Goal: Task Accomplishment & Management: Manage account settings

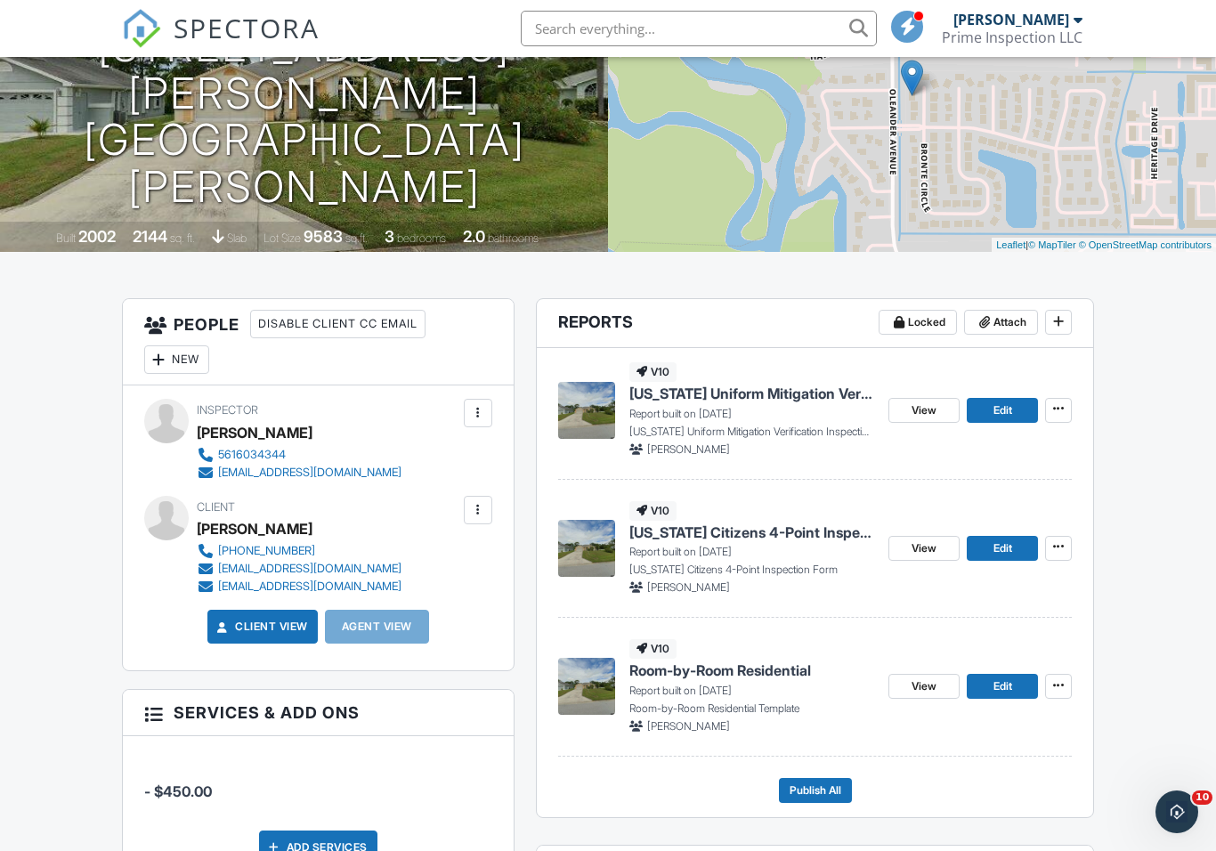
click at [593, 544] on img at bounding box center [586, 548] width 57 height 57
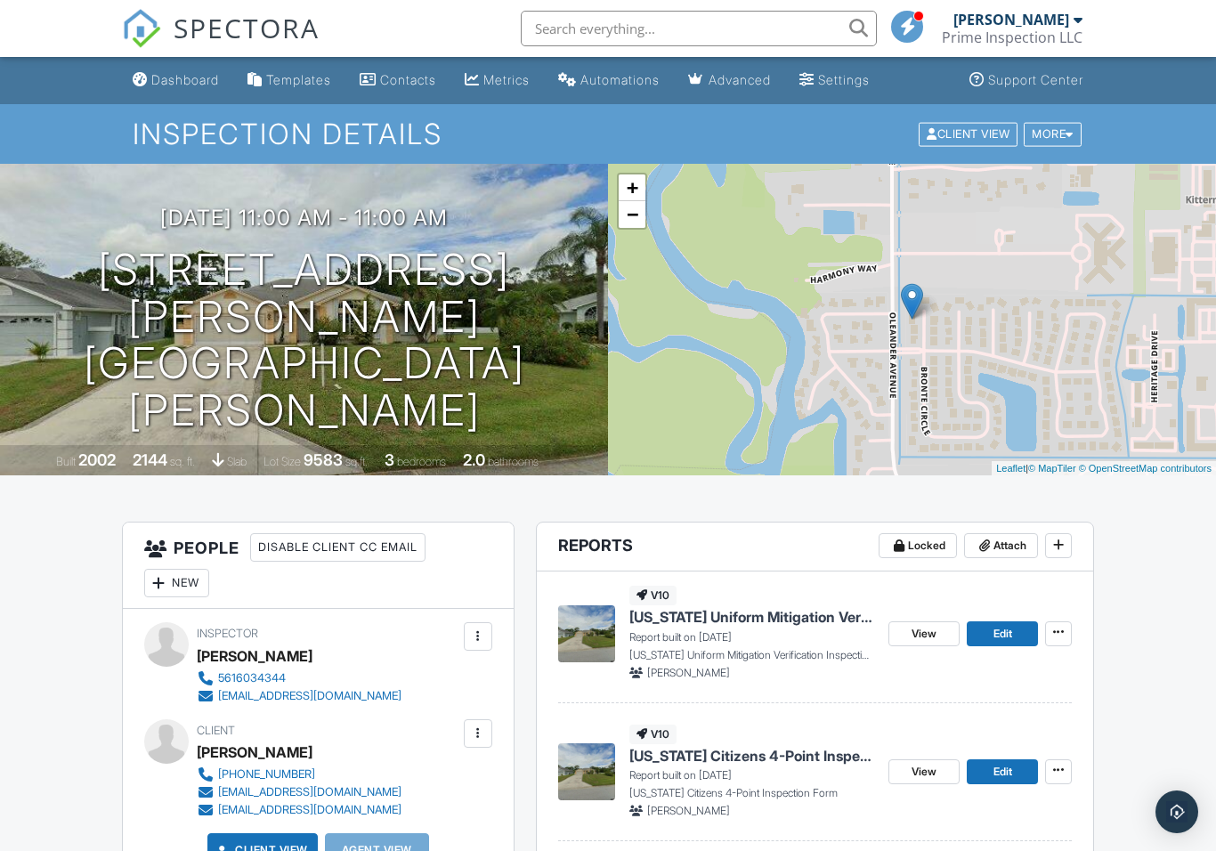
click at [587, 625] on img at bounding box center [586, 634] width 57 height 57
click at [593, 633] on img at bounding box center [586, 634] width 57 height 57
click at [597, 606] on img at bounding box center [586, 634] width 57 height 57
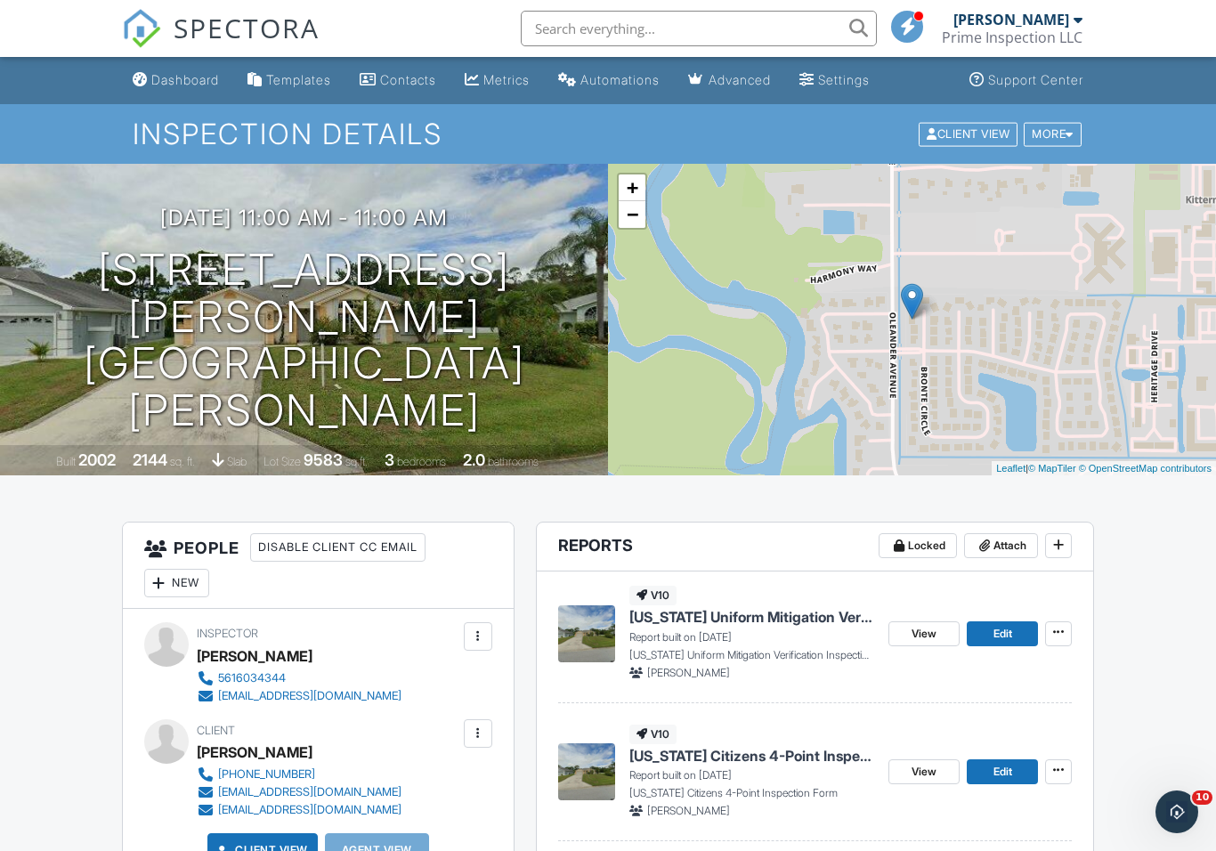
click at [575, 625] on img at bounding box center [586, 634] width 57 height 57
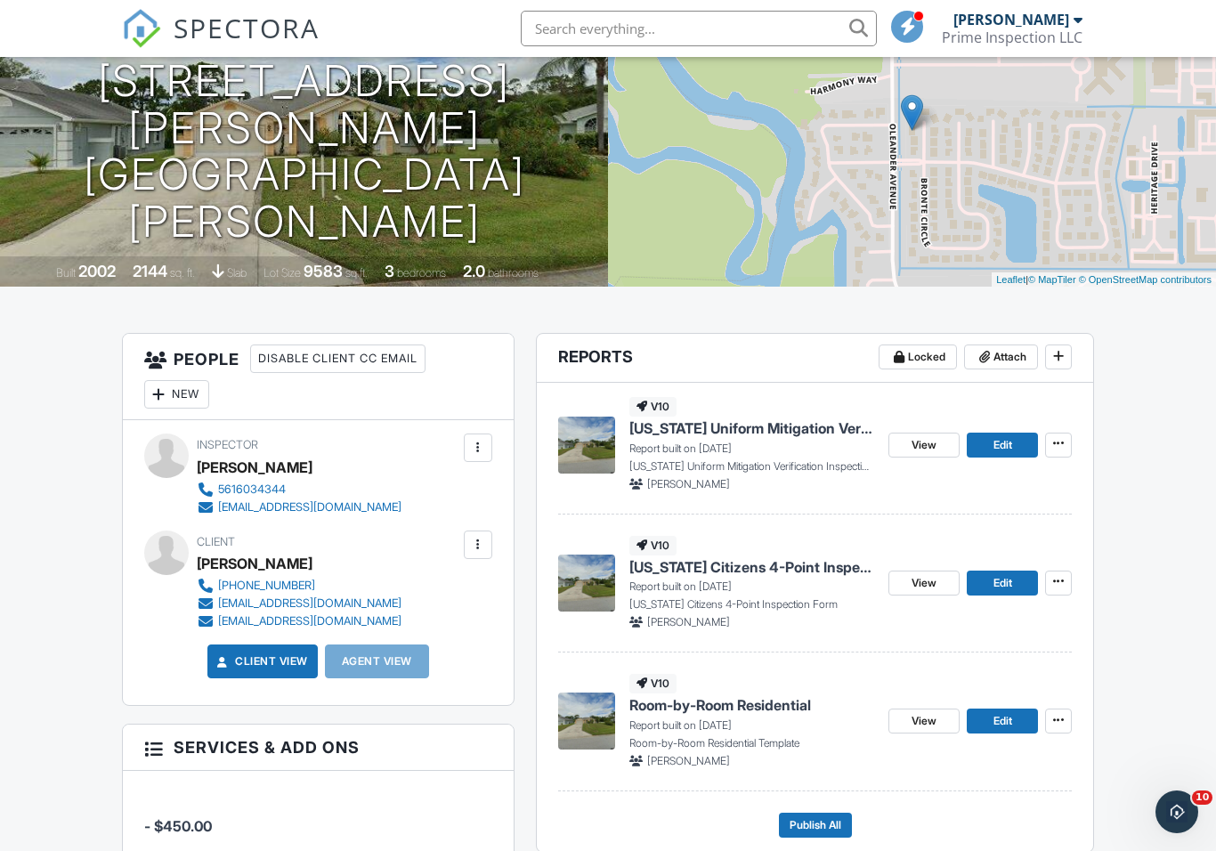
click at [596, 720] on img at bounding box center [586, 721] width 57 height 57
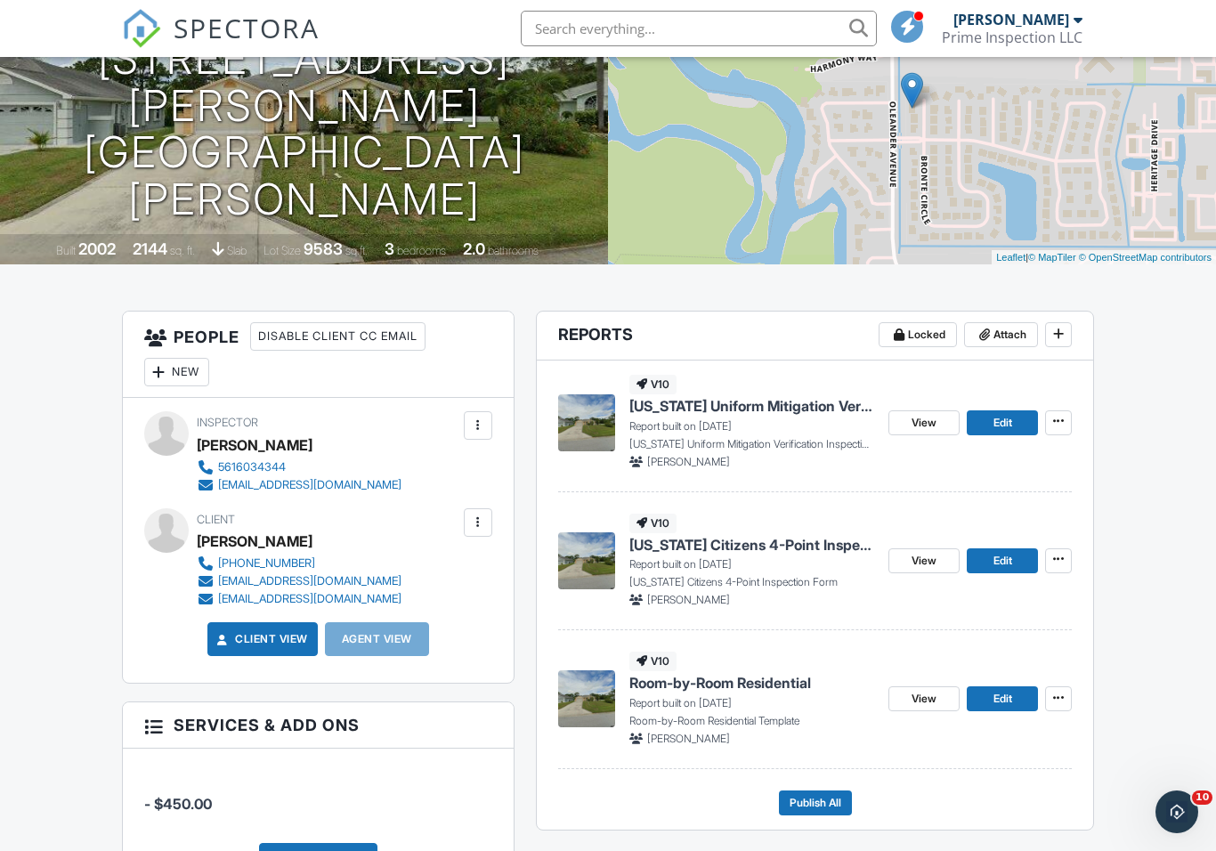
click at [561, 412] on img at bounding box center [586, 422] width 57 height 57
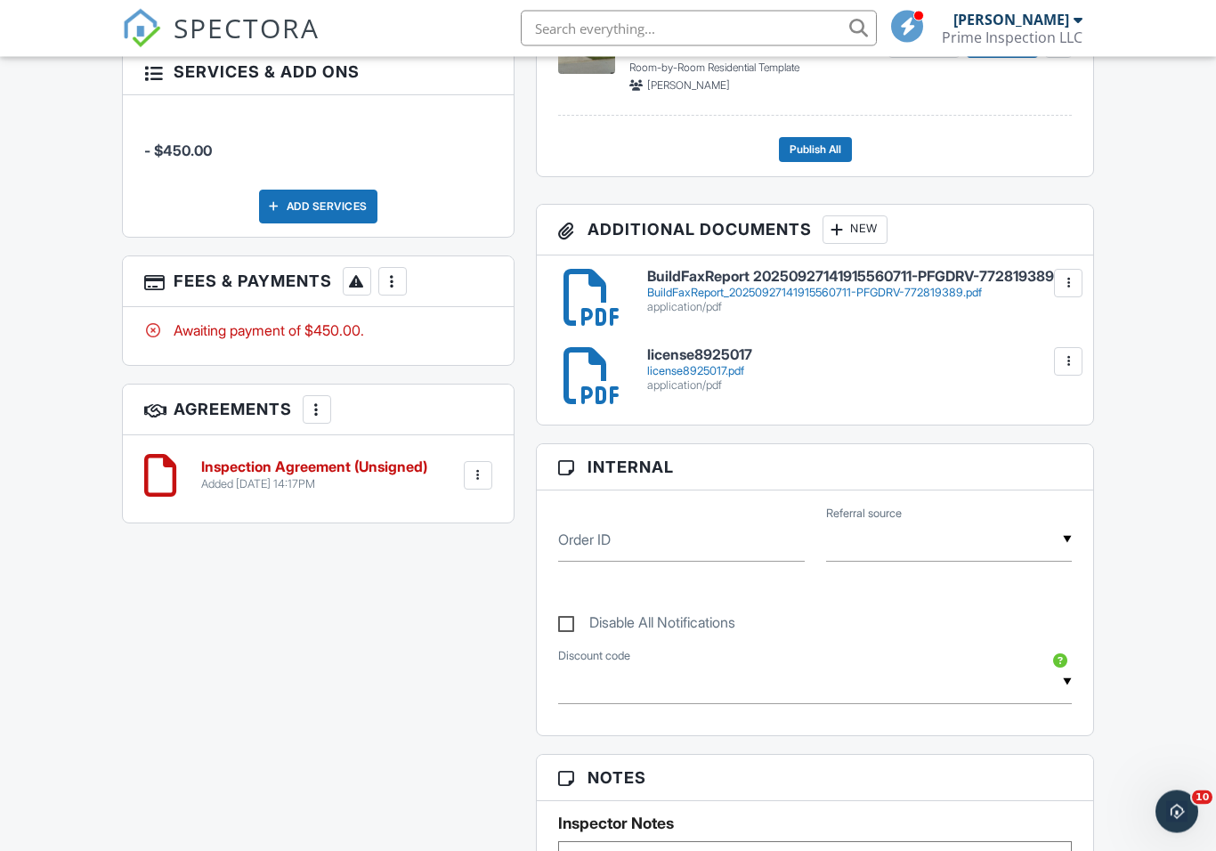
scroll to position [869, 0]
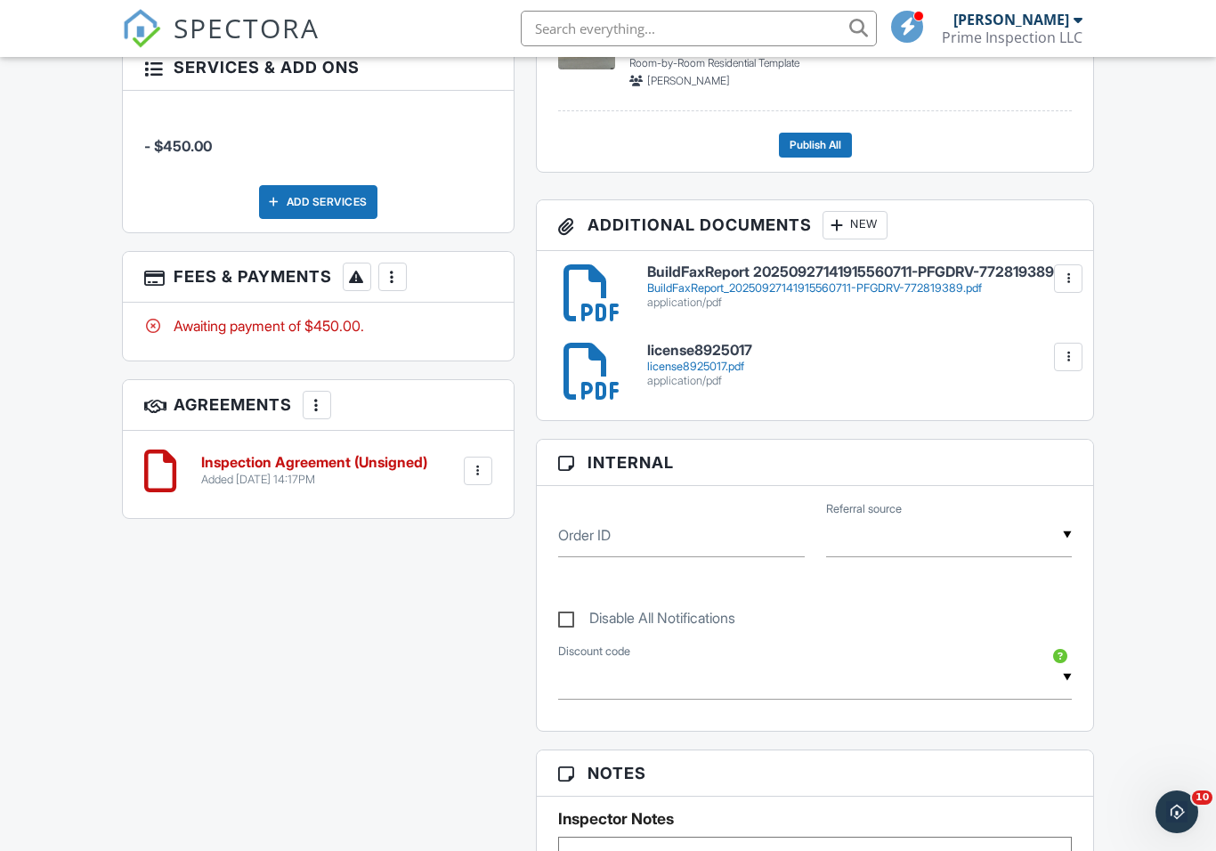
click at [484, 473] on div at bounding box center [478, 471] width 18 height 18
click at [370, 746] on div "All emails and texts are disabled for this inspection! All emails and texts hav…" at bounding box center [608, 592] width 995 height 1878
click at [272, 466] on h6 "Inspection Agreement (Unsigned)" at bounding box center [314, 463] width 226 height 16
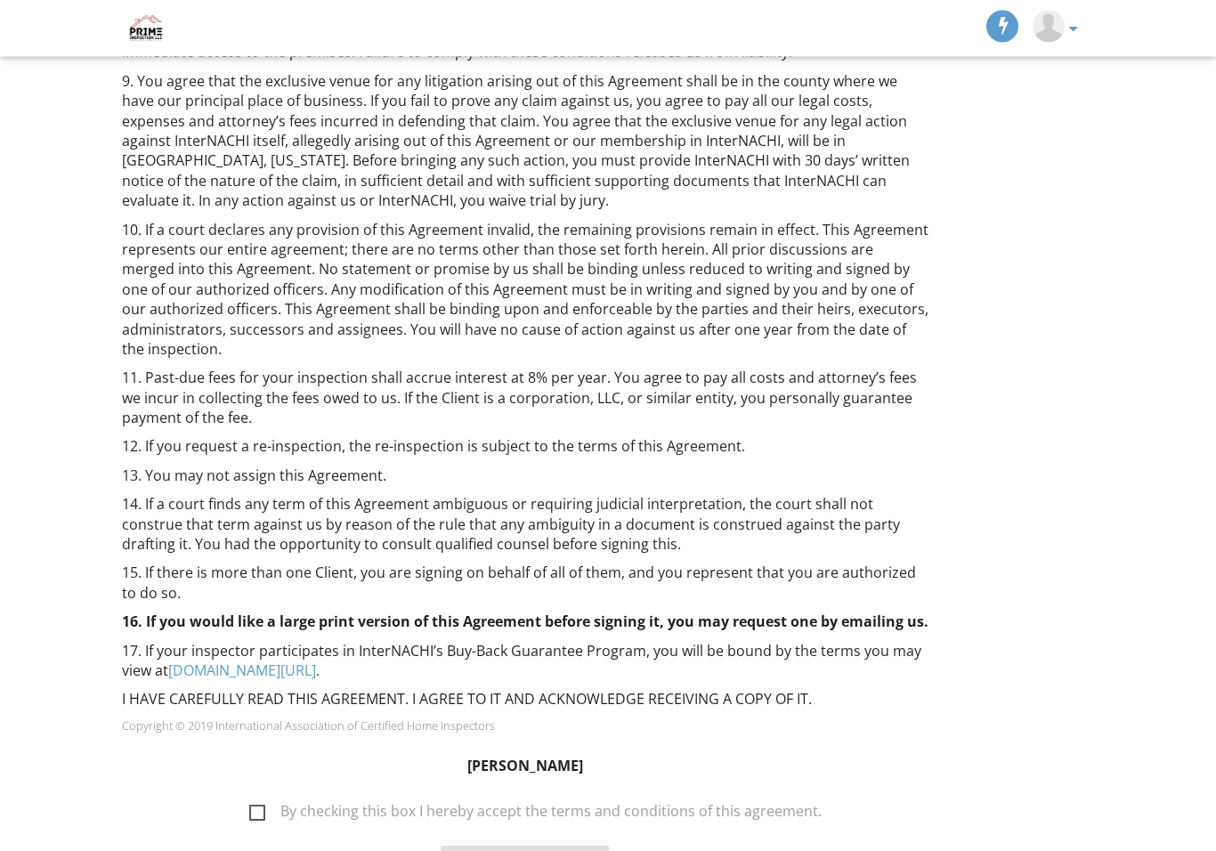
scroll to position [1269, 0]
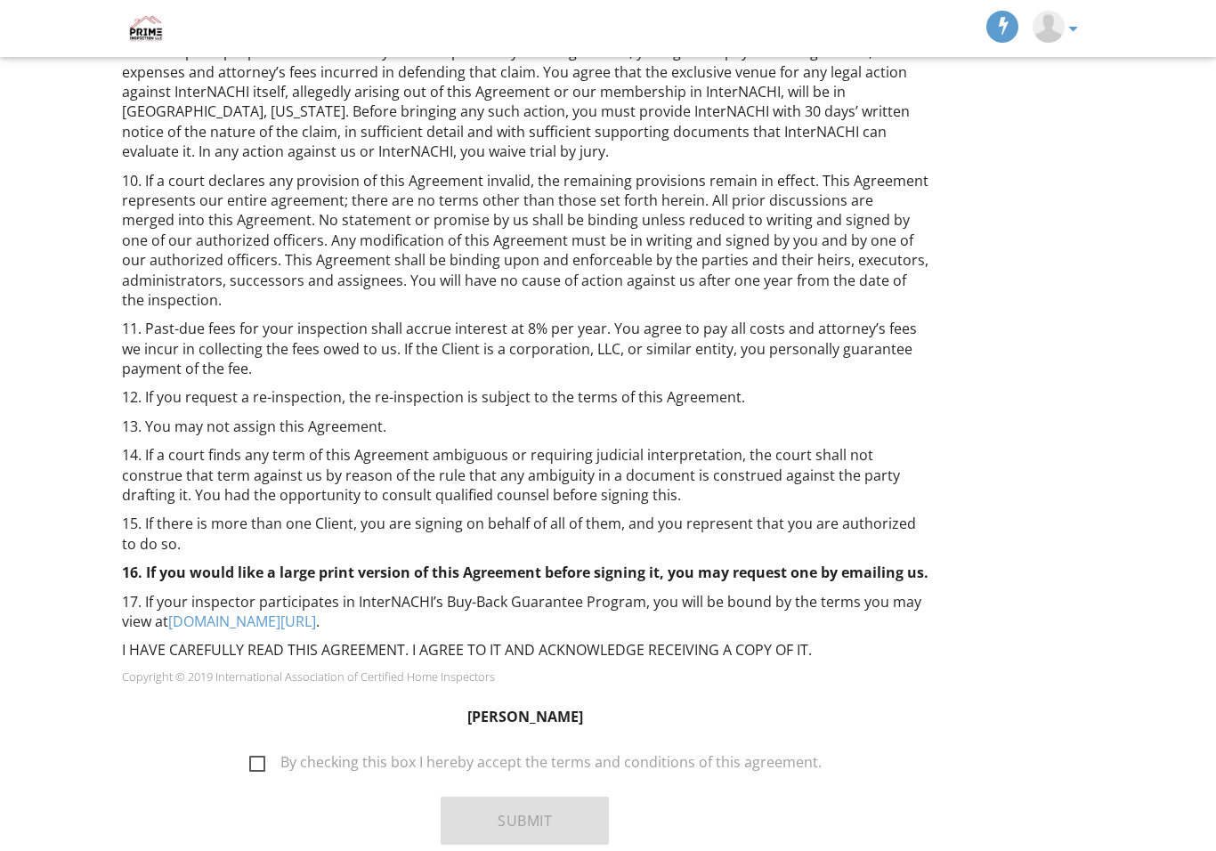
click at [240, 700] on div "Emmanuel Fenelus By checking this box I hereby accept the terms and conditions …" at bounding box center [526, 776] width 808 height 166
click at [264, 754] on label "By checking this box I hereby accept the terms and conditions of this agreement." at bounding box center [535, 765] width 573 height 22
click at [250, 748] on input "By checking this box I hereby accept the terms and conditions of this agreement." at bounding box center [245, 754] width 12 height 12
checkbox input "true"
click at [540, 797] on button "Submit" at bounding box center [525, 821] width 168 height 48
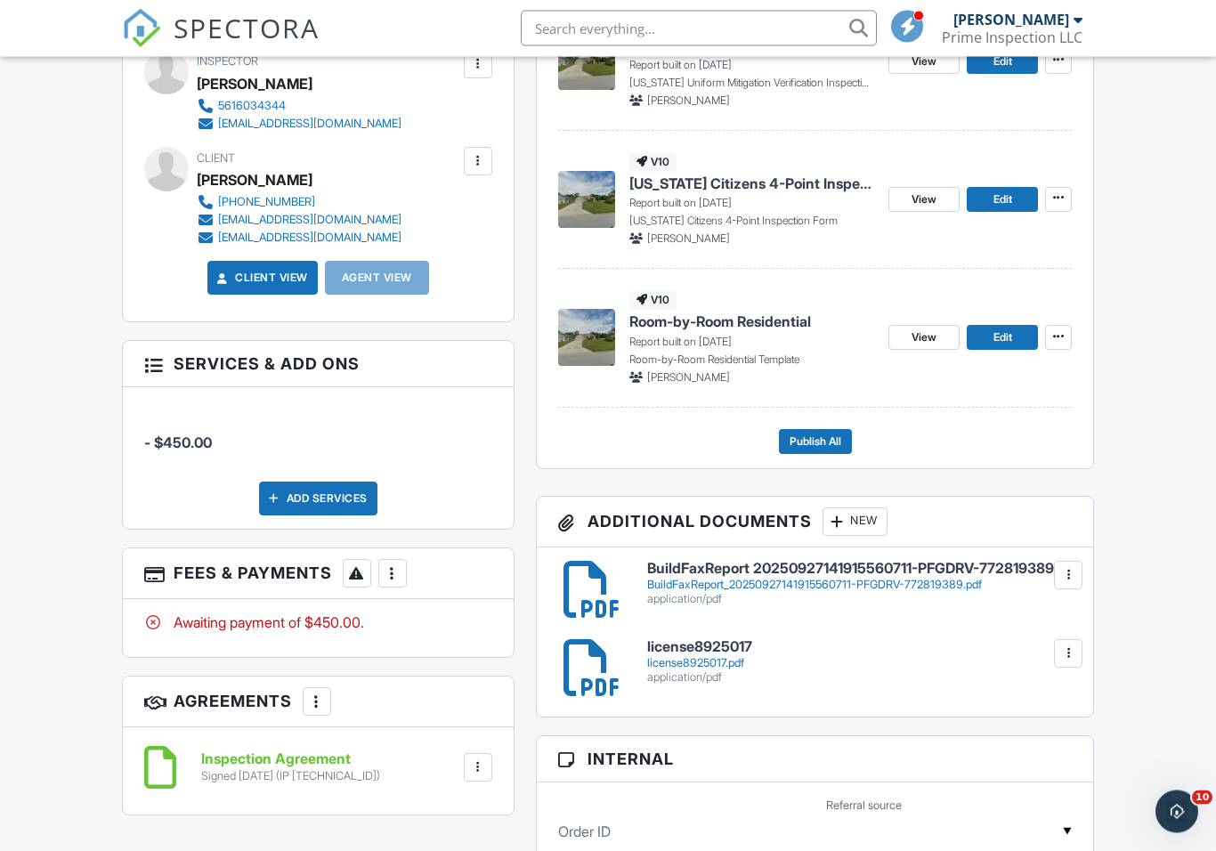
scroll to position [573, 0]
click at [402, 568] on div "More" at bounding box center [392, 573] width 28 height 28
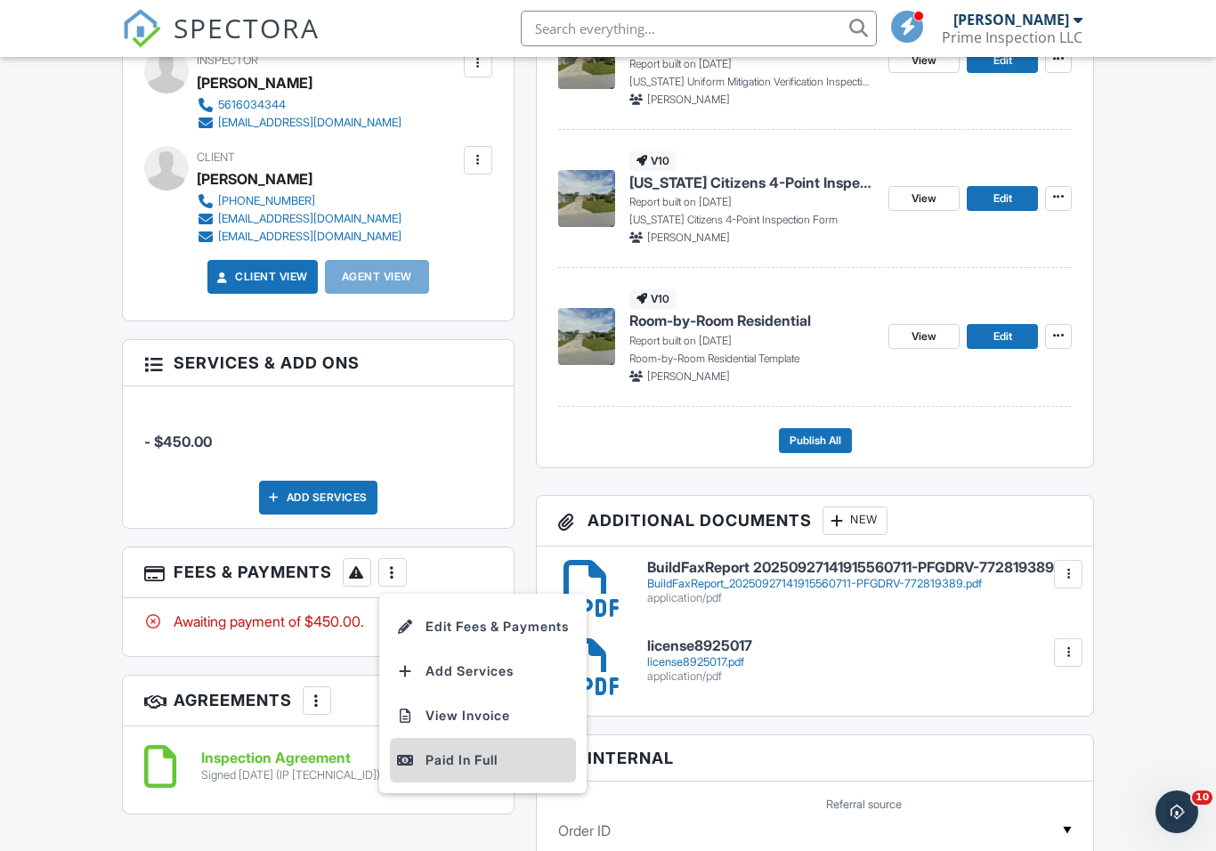
click at [495, 761] on div "Paid In Full" at bounding box center [483, 760] width 172 height 21
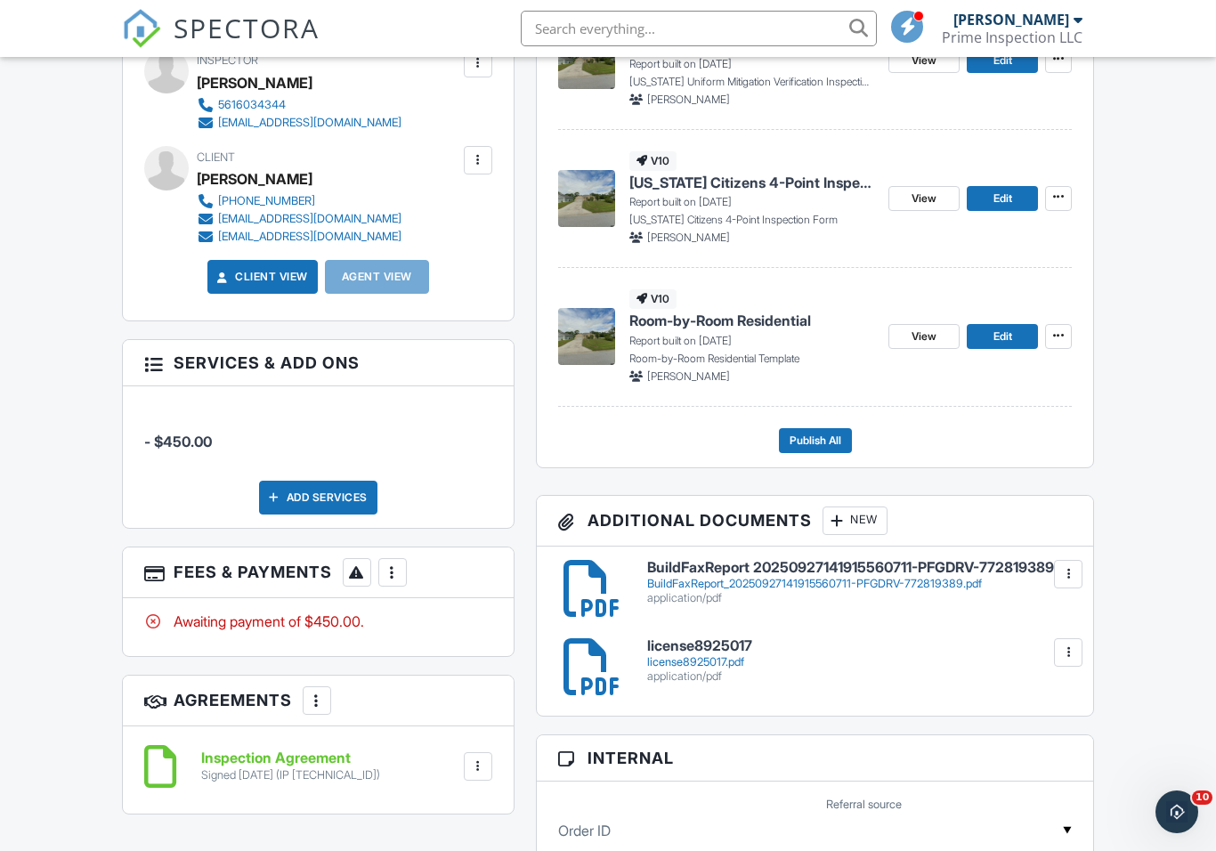
click at [464, 753] on div at bounding box center [478, 766] width 28 height 28
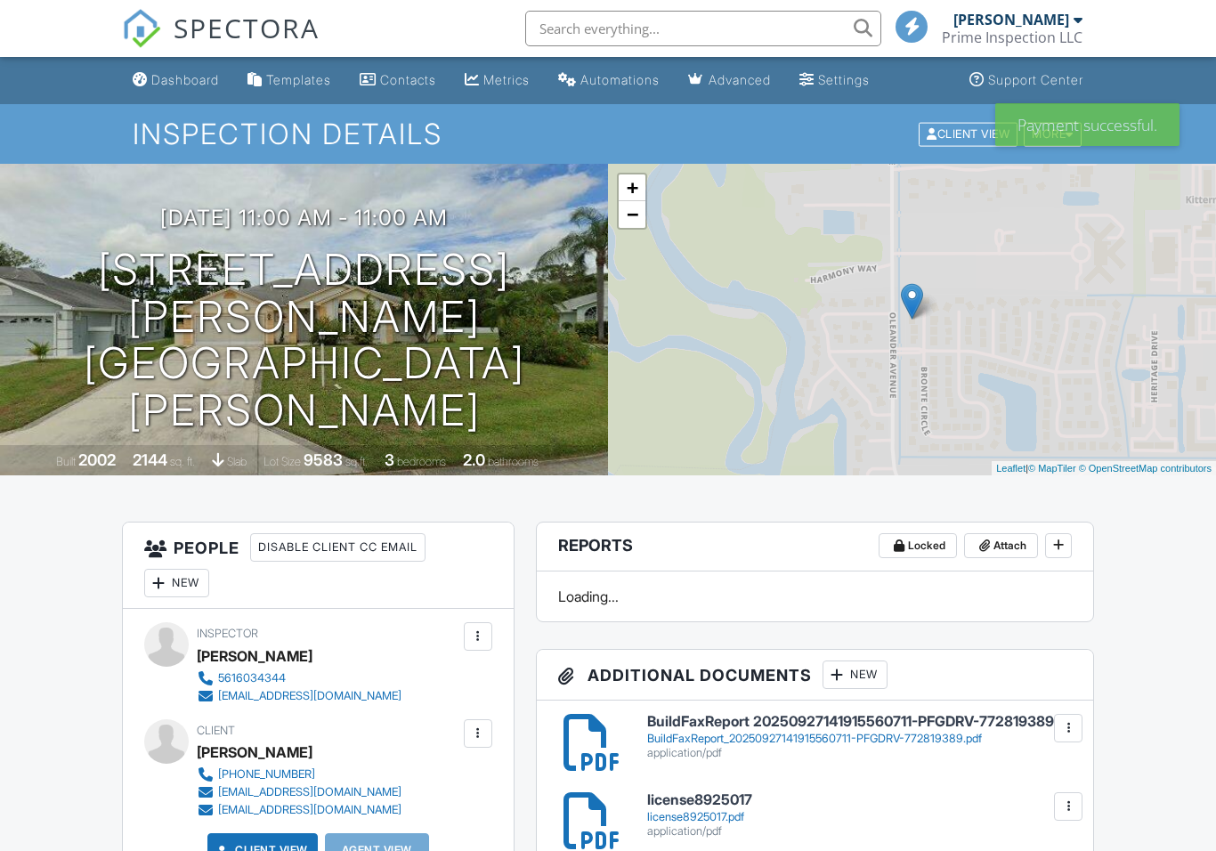
click at [469, 743] on div at bounding box center [478, 733] width 28 height 28
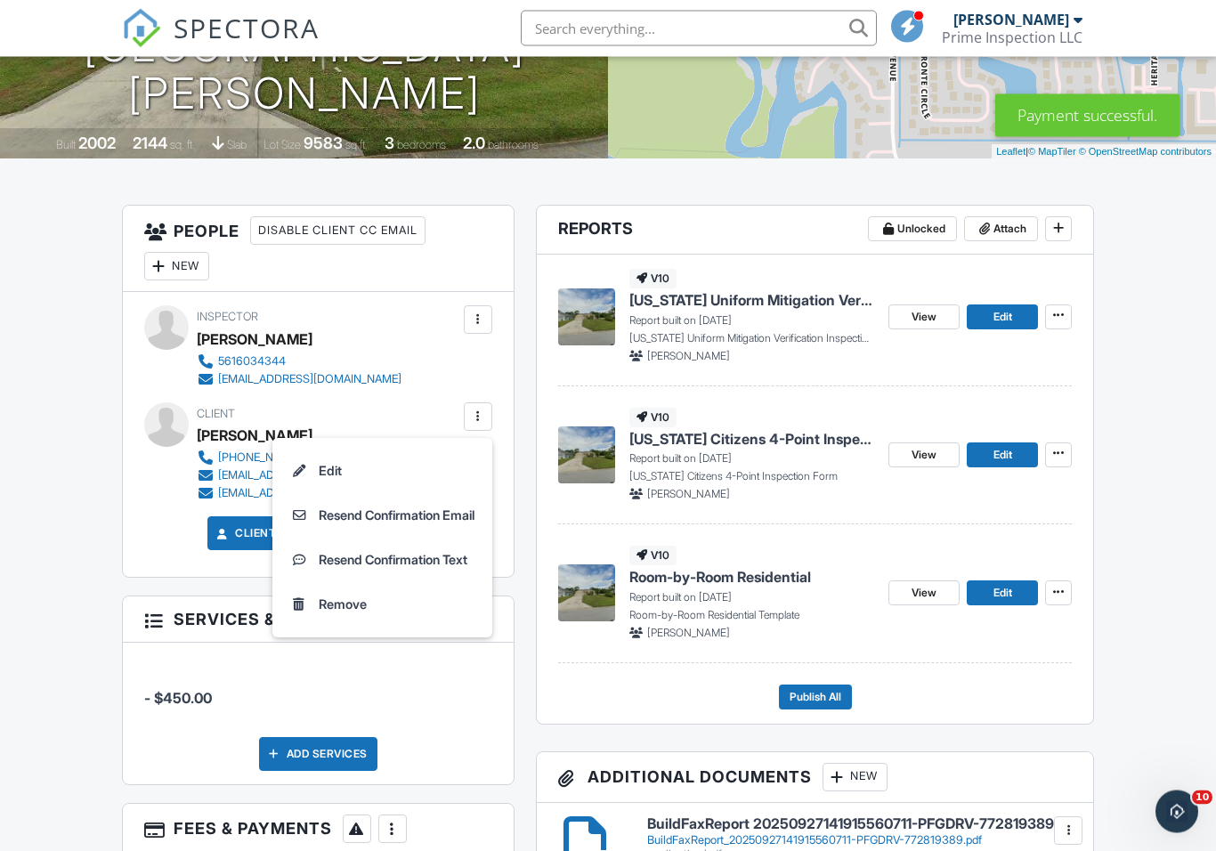
scroll to position [322, 0]
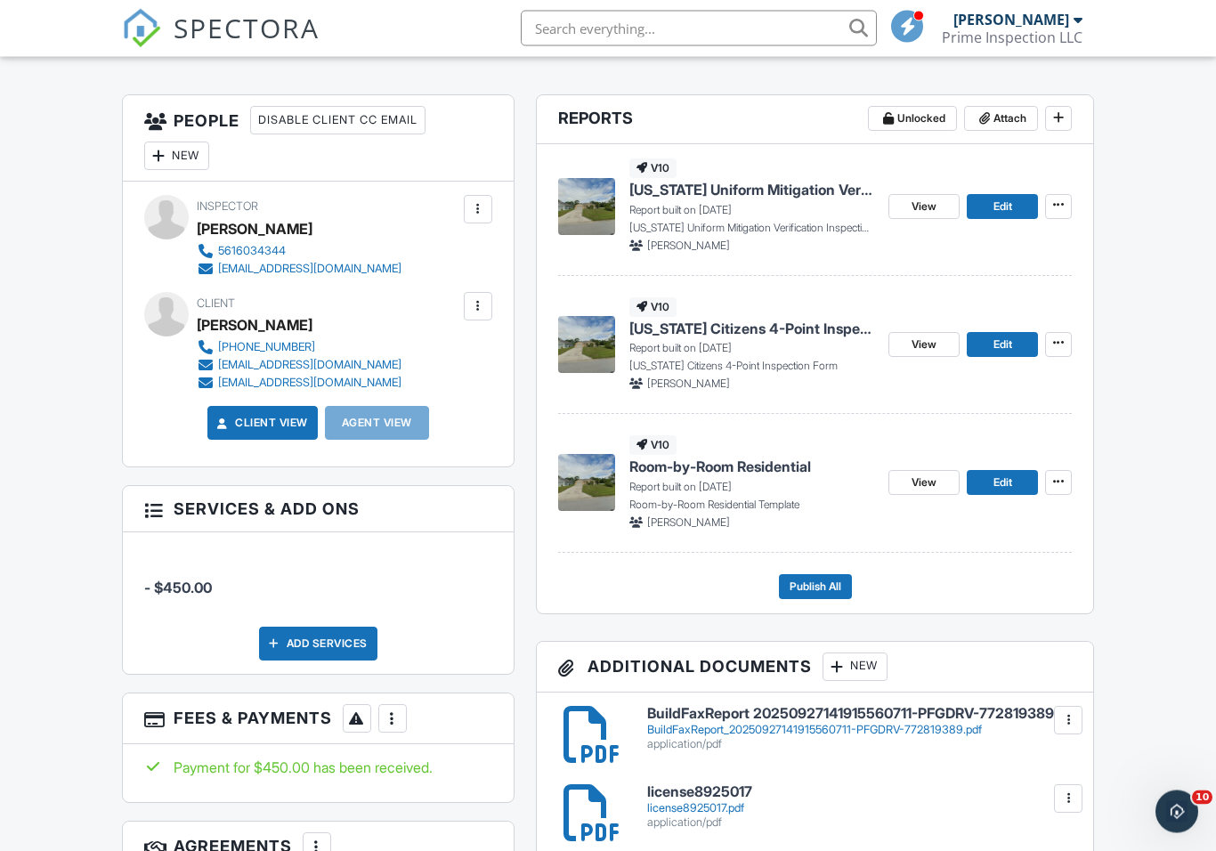
scroll to position [425, 0]
